Goal: Check status: Check status

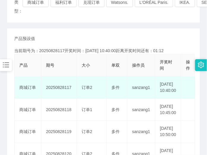
scroll to position [74, 0]
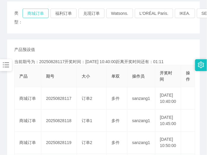
click at [36, 13] on button "商城订单" at bounding box center [36, 13] width 26 height 9
click at [42, 15] on button "商城订单" at bounding box center [36, 13] width 26 height 9
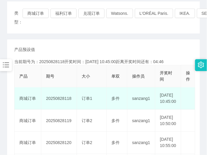
click at [61, 103] on td "20250828118" at bounding box center [59, 98] width 36 height 22
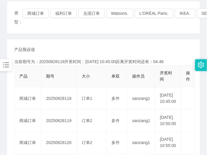
copy td "20250828118"
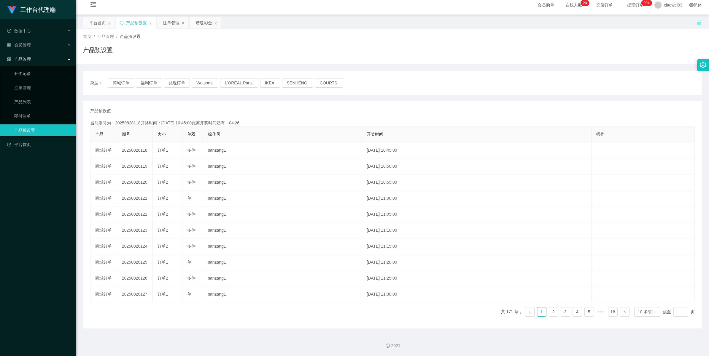
scroll to position [5, 0]
click at [166, 22] on div "注单管理" at bounding box center [171, 22] width 17 height 11
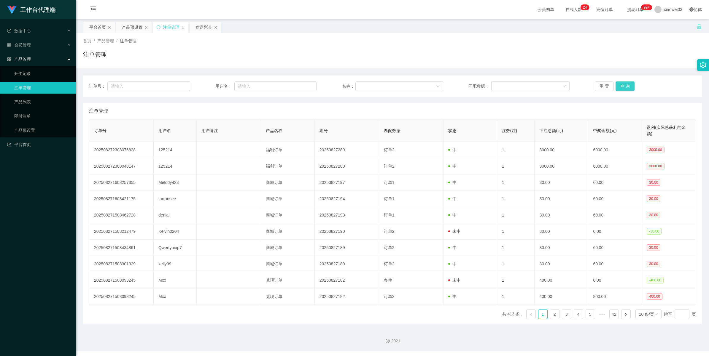
click at [206, 83] on button "查 询" at bounding box center [624, 86] width 19 height 9
click at [206, 84] on button "查 询" at bounding box center [624, 86] width 19 height 9
click at [206, 84] on div "重 置 查 询" at bounding box center [644, 86] width 101 height 9
click at [206, 84] on button "查 询" at bounding box center [624, 86] width 19 height 9
click at [206, 84] on div "重 置 查 询" at bounding box center [644, 86] width 101 height 9
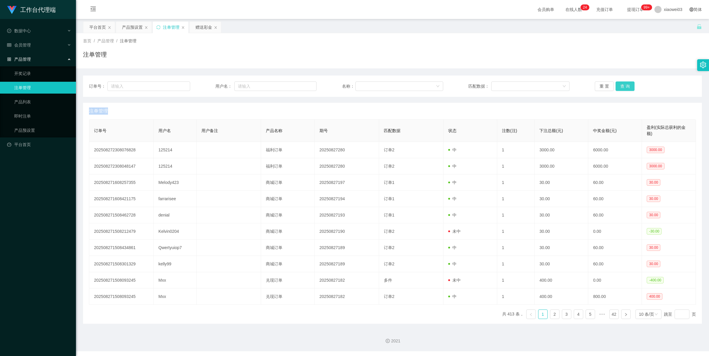
click at [206, 84] on button "查 询" at bounding box center [624, 86] width 19 height 9
click at [206, 84] on div "重 置 查 询" at bounding box center [644, 86] width 101 height 9
click at [206, 84] on button "查 询" at bounding box center [624, 86] width 19 height 9
click at [206, 84] on div "重 置 查 询" at bounding box center [644, 86] width 101 height 9
click at [206, 86] on button "查 询" at bounding box center [624, 86] width 19 height 9
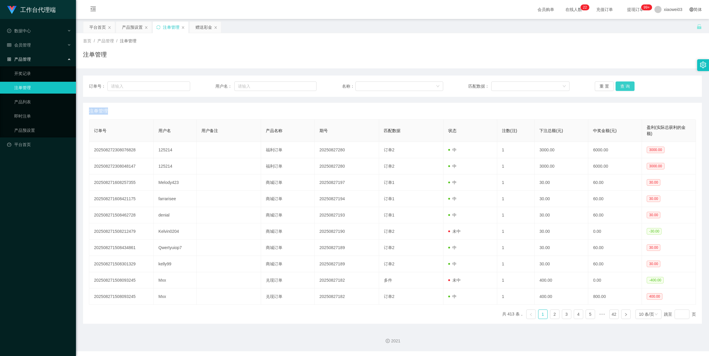
click at [206, 86] on div "重 置 查 询" at bounding box center [644, 86] width 101 height 9
click at [206, 86] on button "查 询" at bounding box center [624, 86] width 19 height 9
click at [206, 86] on div "重 置 查 询" at bounding box center [644, 86] width 101 height 9
click at [206, 86] on button "查 询" at bounding box center [627, 86] width 25 height 9
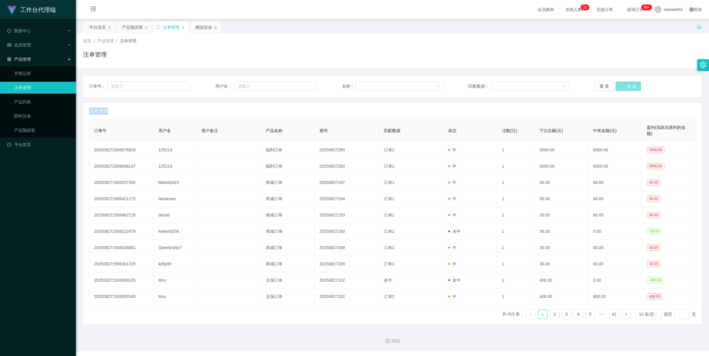
click at [206, 86] on div "重 置 查 询" at bounding box center [644, 86] width 101 height 9
click at [206, 86] on button "查 询" at bounding box center [624, 86] width 19 height 9
click at [206, 86] on div "重 置 查 询" at bounding box center [644, 86] width 101 height 9
click at [206, 86] on button "查 询" at bounding box center [624, 86] width 19 height 9
click at [206, 86] on div "重 置 查 询" at bounding box center [644, 86] width 101 height 9
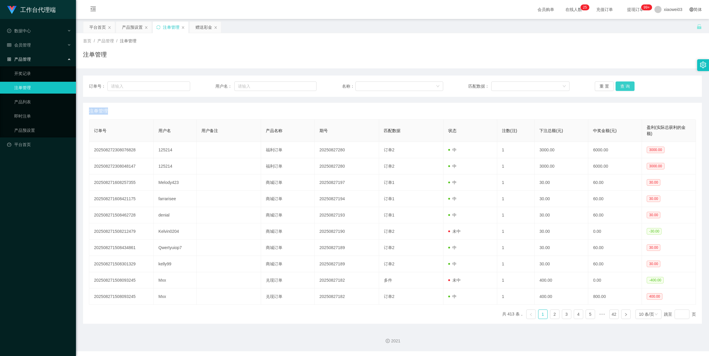
click at [206, 88] on button "查 询" at bounding box center [624, 86] width 19 height 9
click at [206, 88] on div "重 置 查 询" at bounding box center [644, 86] width 101 height 9
click at [206, 88] on button "查 询" at bounding box center [624, 86] width 19 height 9
click at [206, 88] on div "重 置 查 询" at bounding box center [644, 86] width 101 height 9
click at [206, 88] on button "查 询" at bounding box center [624, 86] width 19 height 9
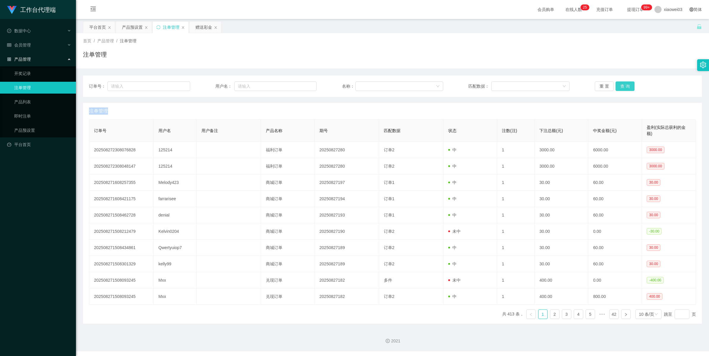
click at [206, 88] on div "重 置 查 询" at bounding box center [644, 86] width 101 height 9
click at [206, 88] on button "查 询" at bounding box center [624, 86] width 19 height 9
click at [206, 88] on div "重 置 查 询" at bounding box center [644, 86] width 101 height 9
click at [206, 88] on button "查 询" at bounding box center [627, 86] width 25 height 9
click at [206, 87] on button "查 询" at bounding box center [624, 86] width 19 height 9
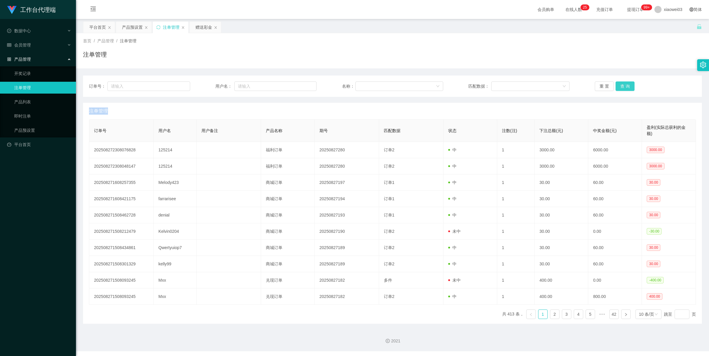
click at [206, 87] on button "查 询" at bounding box center [624, 86] width 19 height 9
click at [206, 87] on div "重 置 查 询" at bounding box center [644, 86] width 101 height 9
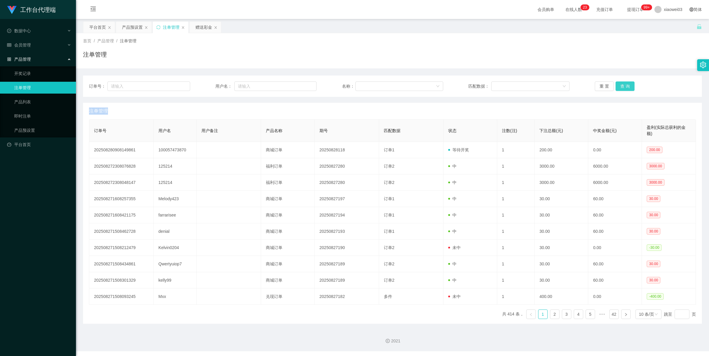
click at [206, 87] on button "查 询" at bounding box center [624, 86] width 19 height 9
click at [206, 87] on button "查 询" at bounding box center [627, 86] width 25 height 9
click at [122, 28] on div "产品预设置" at bounding box center [132, 27] width 21 height 11
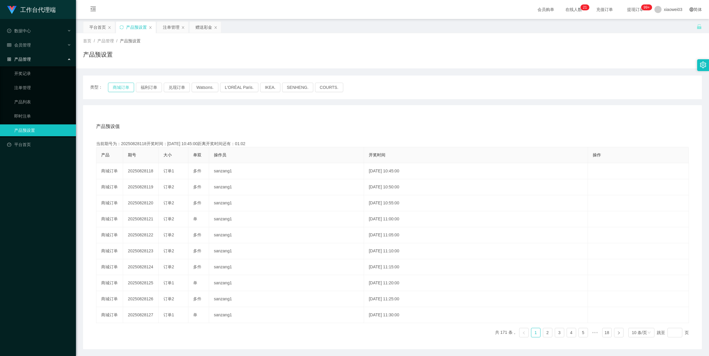
click at [108, 88] on button "商城订单" at bounding box center [121, 87] width 26 height 9
click at [116, 88] on button "商城订单" at bounding box center [121, 87] width 26 height 9
click at [169, 27] on div "注单管理" at bounding box center [171, 27] width 17 height 11
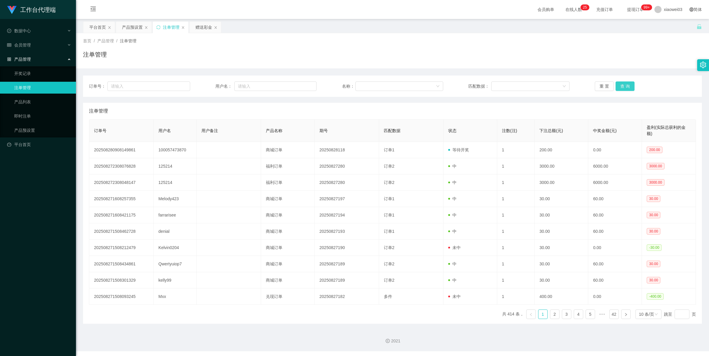
click at [206, 88] on button "查 询" at bounding box center [624, 86] width 19 height 9
click at [206, 88] on button "查 询" at bounding box center [627, 86] width 25 height 9
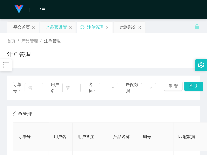
click at [58, 26] on div "产品预设置" at bounding box center [56, 27] width 21 height 11
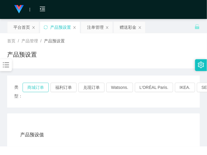
click at [36, 85] on button "商城订单" at bounding box center [36, 87] width 26 height 9
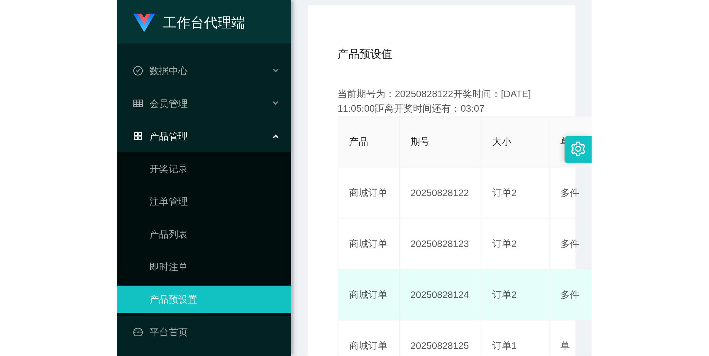
scroll to position [21, 0]
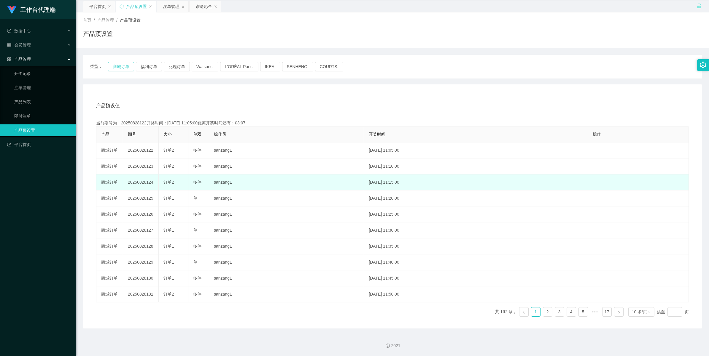
type button "k3wph"
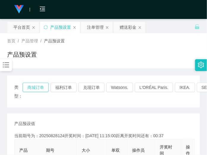
click at [32, 88] on button "商城订单" at bounding box center [36, 87] width 26 height 9
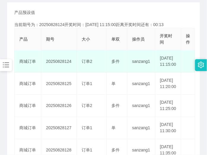
scroll to position [74, 0]
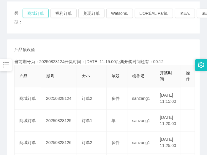
click at [36, 15] on button "商城订单" at bounding box center [36, 13] width 26 height 9
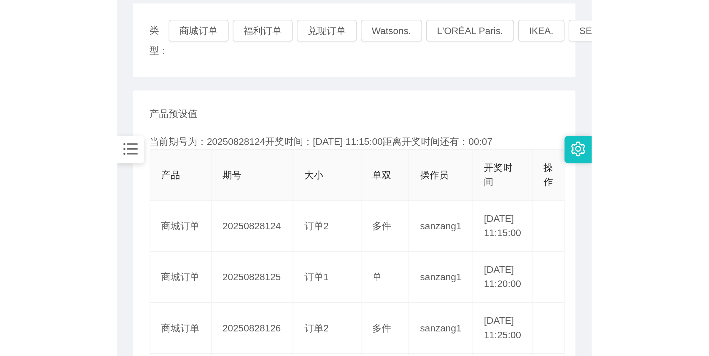
scroll to position [111, 0]
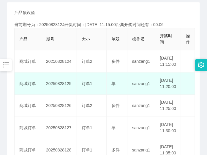
click at [64, 94] on td "20250828125" at bounding box center [59, 84] width 36 height 22
copy td "20250828125"
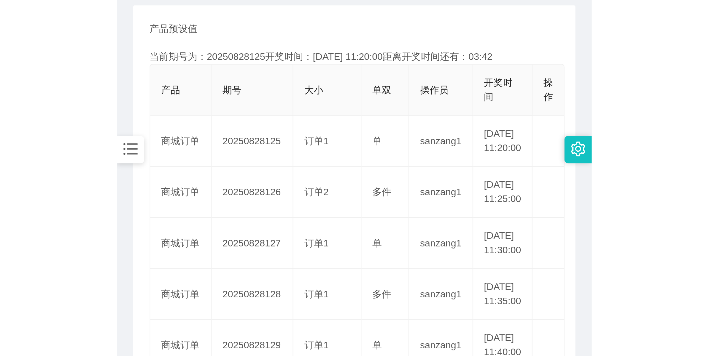
scroll to position [5, 0]
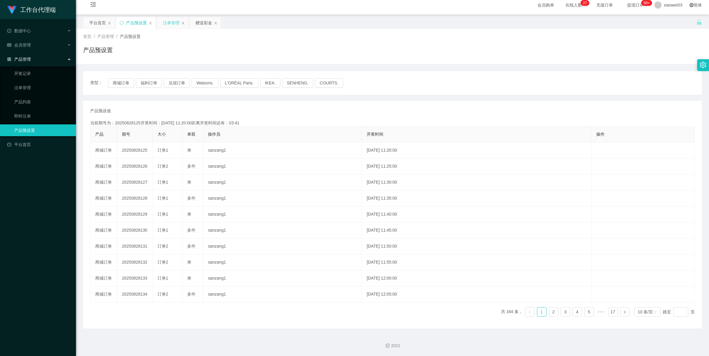
click at [164, 22] on div "注单管理" at bounding box center [171, 22] width 17 height 11
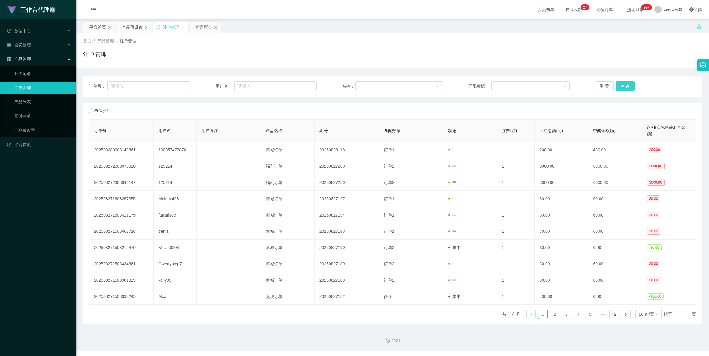
click at [206, 84] on button "查 询" at bounding box center [624, 86] width 19 height 9
click at [206, 83] on button "查 询" at bounding box center [624, 86] width 19 height 9
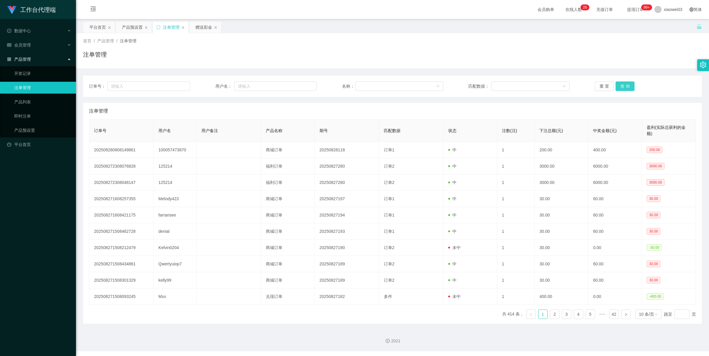
click at [206, 84] on button "查 询" at bounding box center [624, 86] width 19 height 9
click at [206, 89] on button "查 询" at bounding box center [624, 86] width 19 height 9
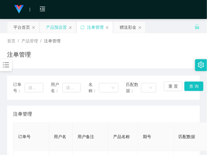
click at [60, 33] on div "产品预设置" at bounding box center [56, 27] width 21 height 11
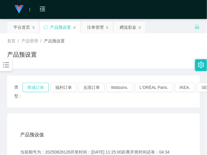
click at [33, 86] on button "商城订单" at bounding box center [36, 87] width 26 height 9
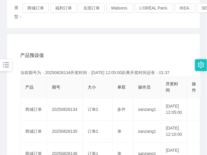
scroll to position [37, 0]
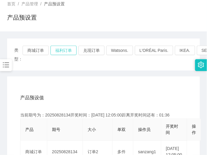
click at [62, 54] on button "福利订单" at bounding box center [63, 50] width 26 height 9
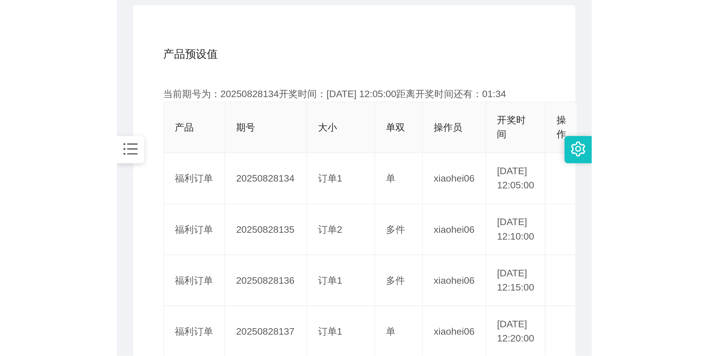
scroll to position [148, 0]
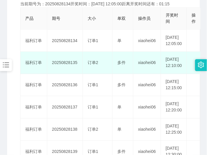
click at [70, 72] on td "20250828135" at bounding box center [65, 63] width 36 height 22
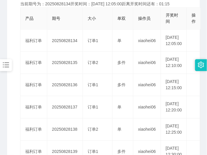
copy td "20250828135"
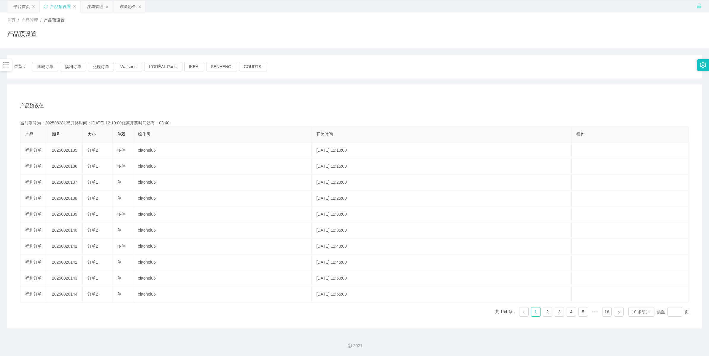
scroll to position [21, 0]
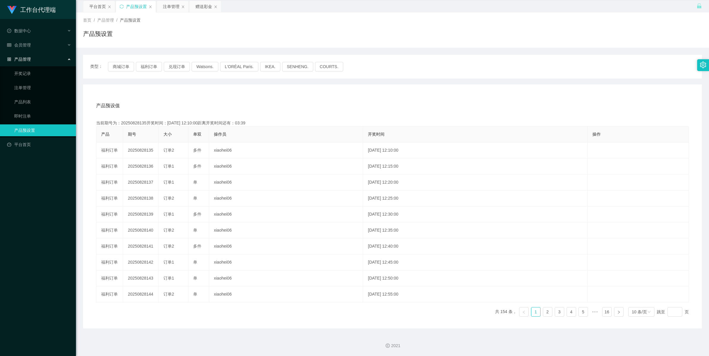
drag, startPoint x: 174, startPoint y: 8, endPoint x: 283, endPoint y: 16, distance: 109.4
click at [174, 8] on div "注单管理" at bounding box center [171, 6] width 17 height 11
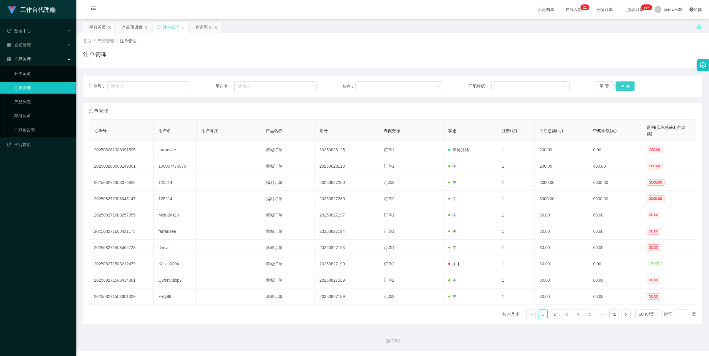
click at [206, 88] on button "查 询" at bounding box center [624, 86] width 19 height 9
